Goal: Task Accomplishment & Management: Use online tool/utility

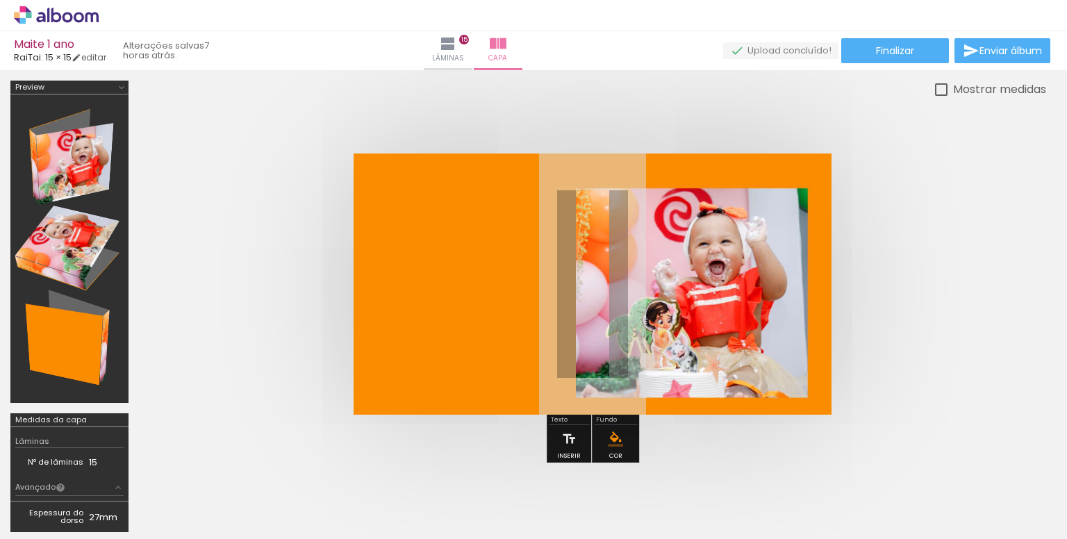
scroll to position [0, 1540]
